Goal: Find specific page/section: Find specific page/section

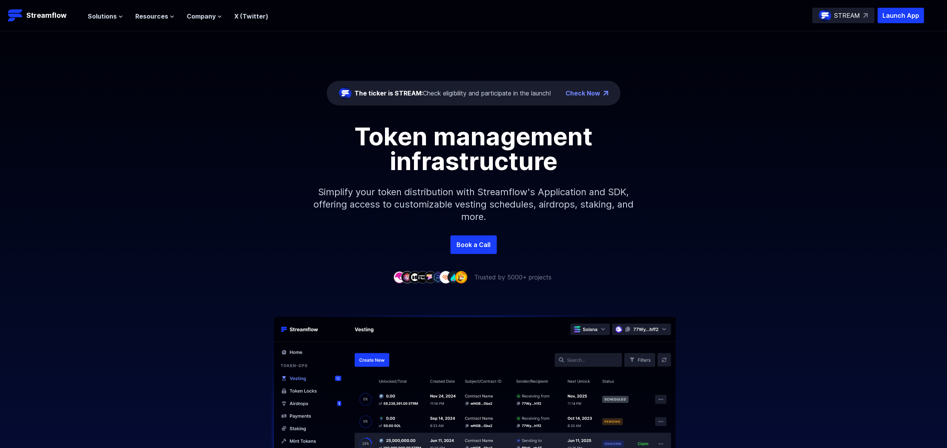
click at [144, 16] on span "Resources" at bounding box center [151, 16] width 33 height 9
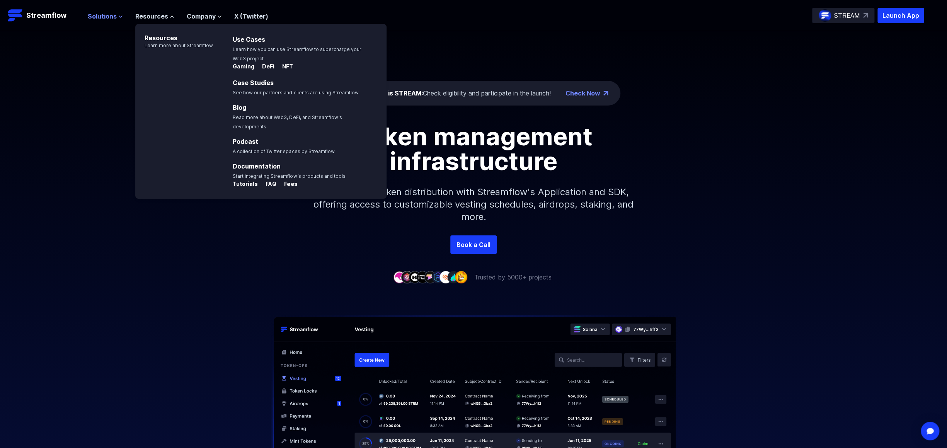
click at [108, 17] on span "Solutions" at bounding box center [102, 16] width 29 height 9
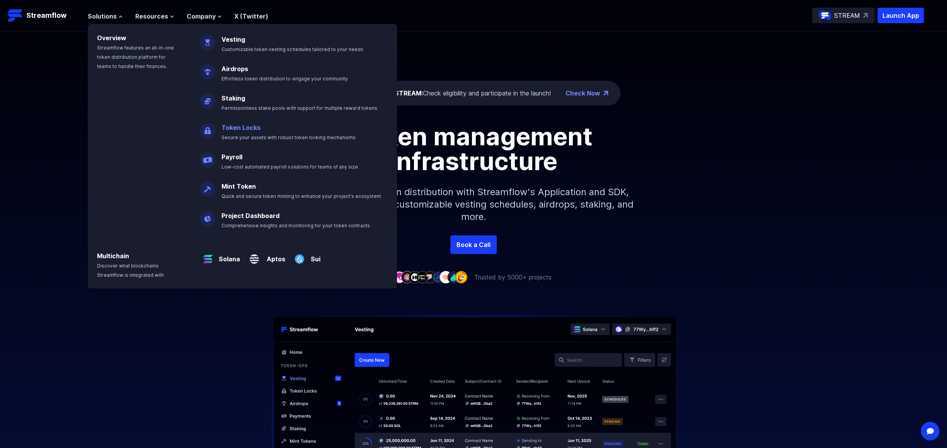
click at [236, 128] on link "Token Locks" at bounding box center [241, 128] width 39 height 8
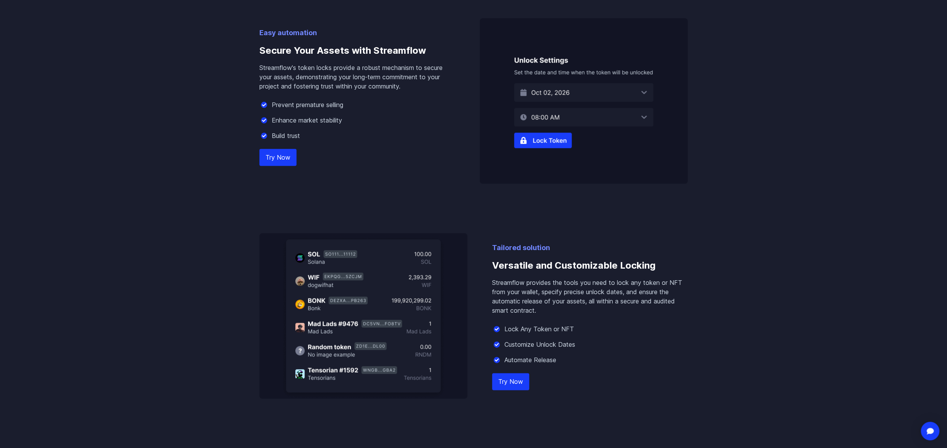
scroll to position [580, 0]
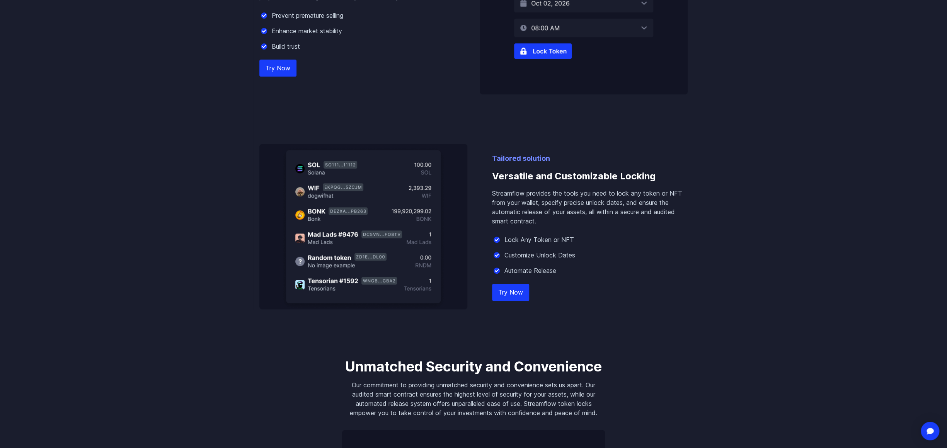
click at [508, 295] on link "Try Now" at bounding box center [510, 292] width 37 height 17
